Goal: Task Accomplishment & Management: Use online tool/utility

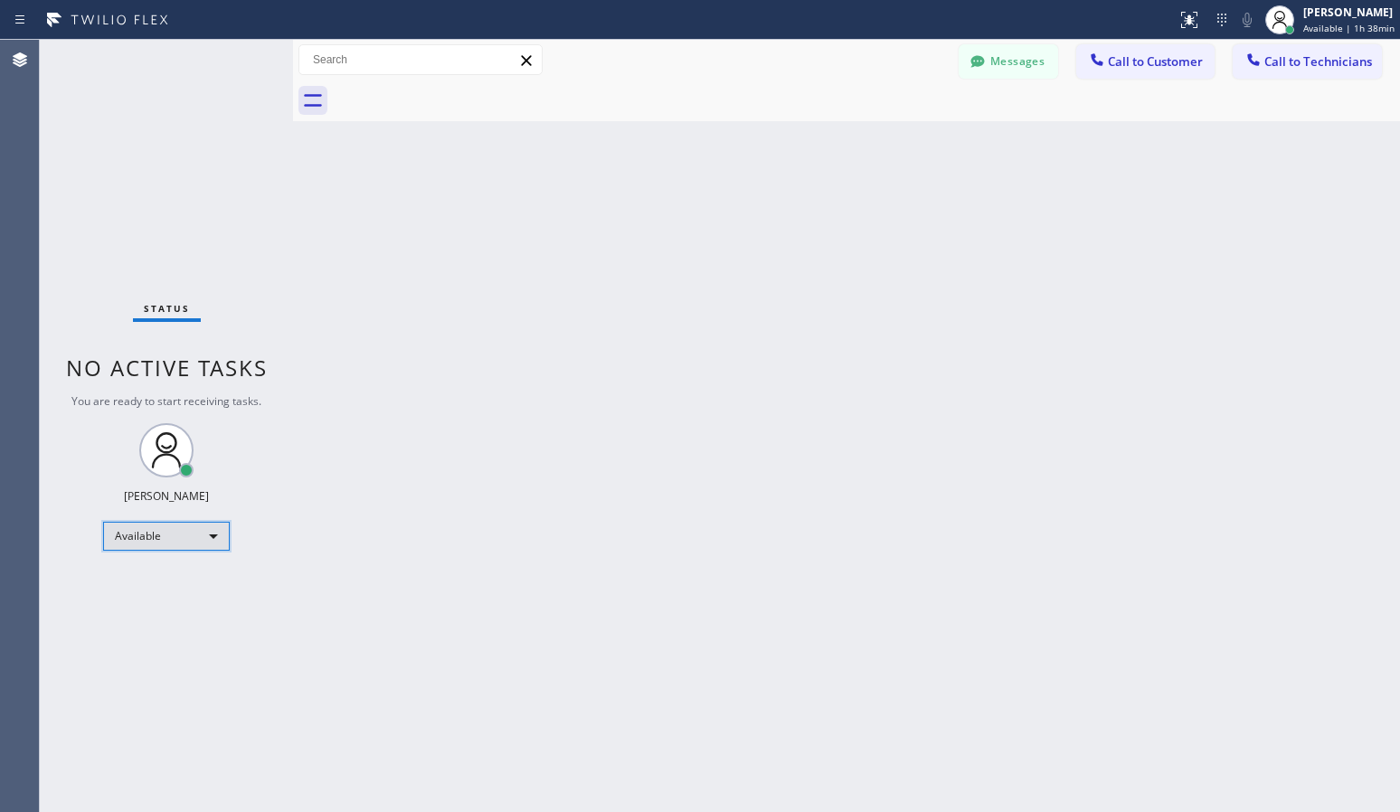
click at [138, 545] on div "Available" at bounding box center [166, 536] width 127 height 29
click at [144, 599] on li "Unavailable" at bounding box center [165, 607] width 123 height 22
click at [206, 552] on div "Unavailable" at bounding box center [166, 543] width 127 height 29
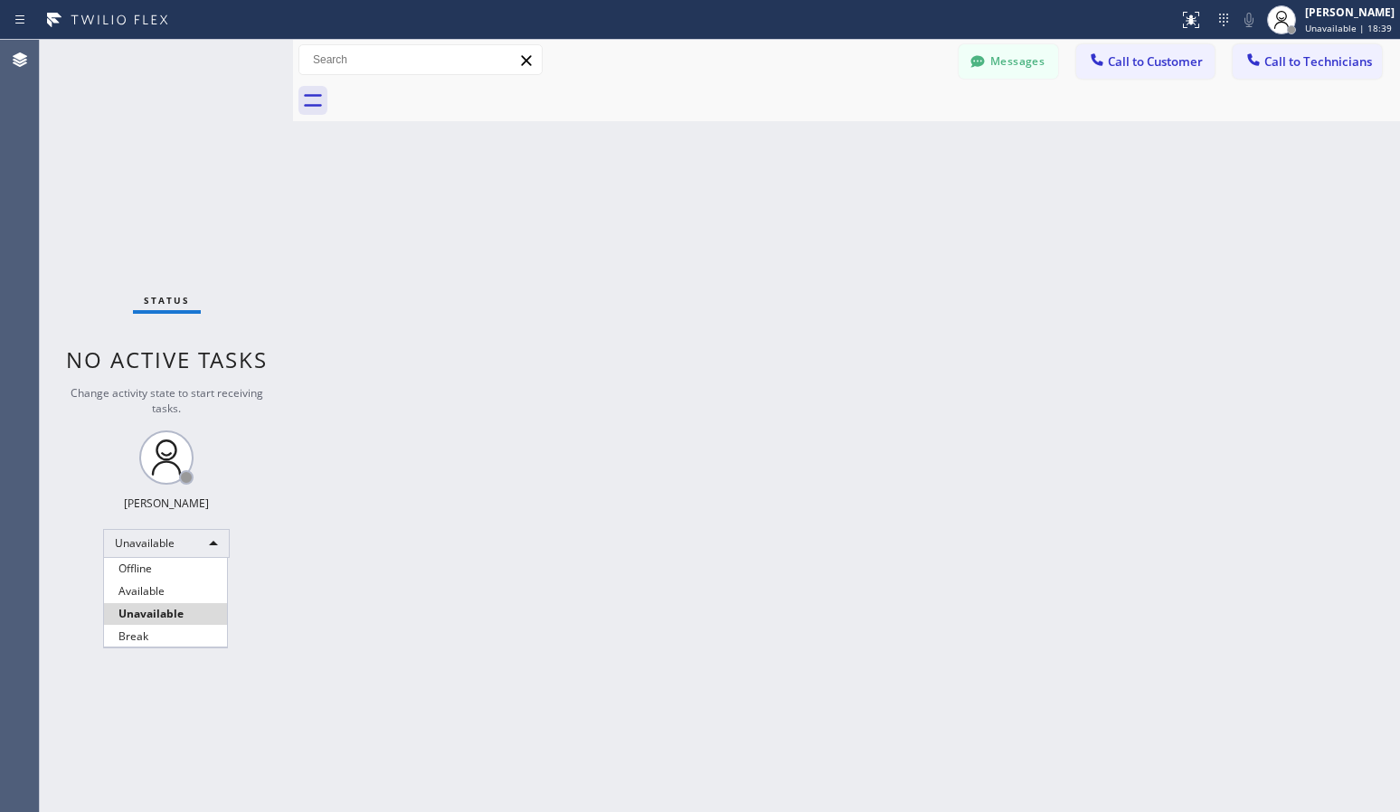
click at [168, 639] on li "Break" at bounding box center [165, 637] width 123 height 22
